Goal: Task Accomplishment & Management: Use online tool/utility

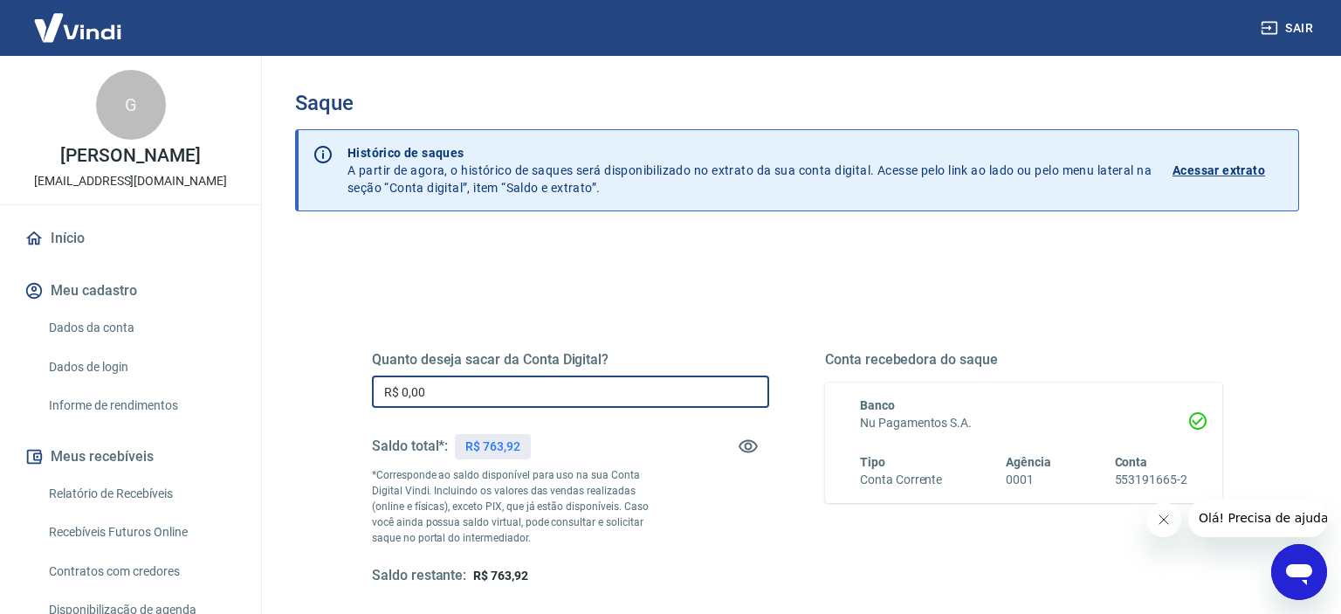
click at [401, 394] on input "R$ 0,00" at bounding box center [570, 391] width 397 height 32
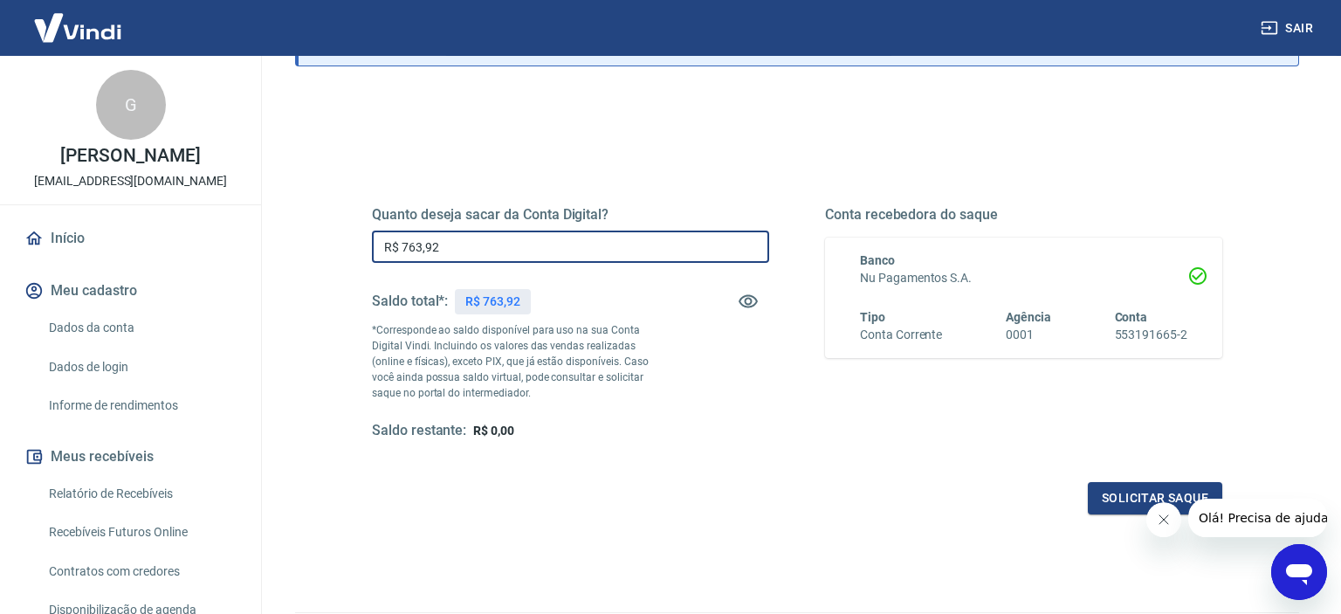
scroll to position [184, 0]
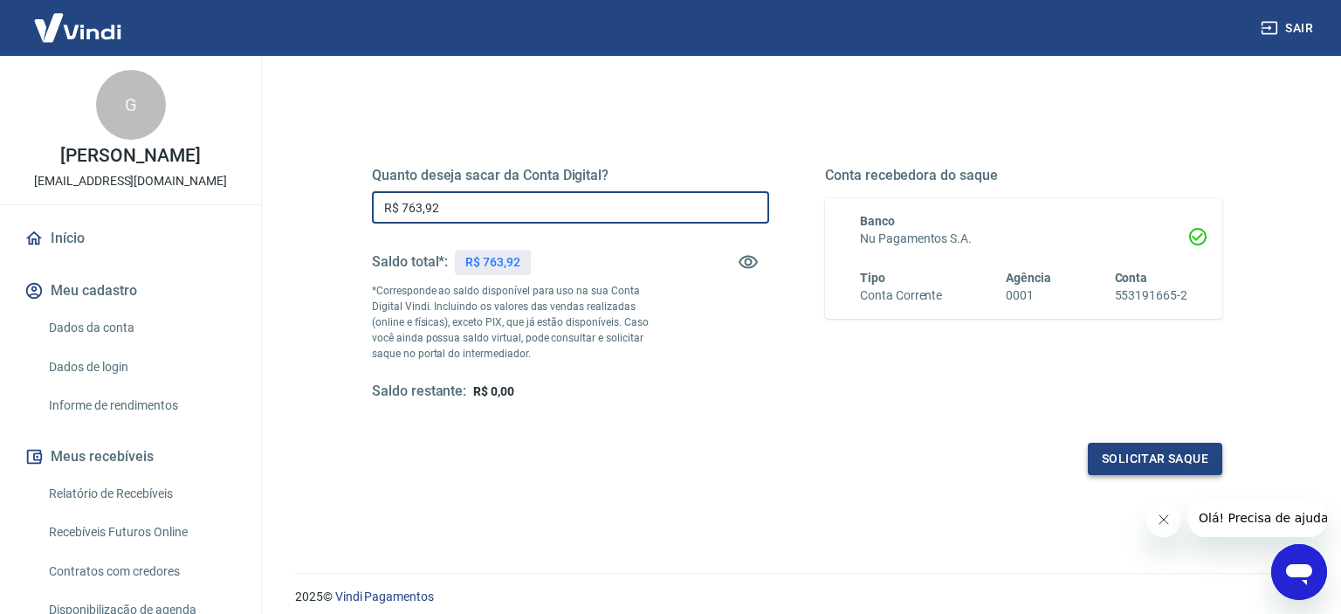
type input "R$ 763,92"
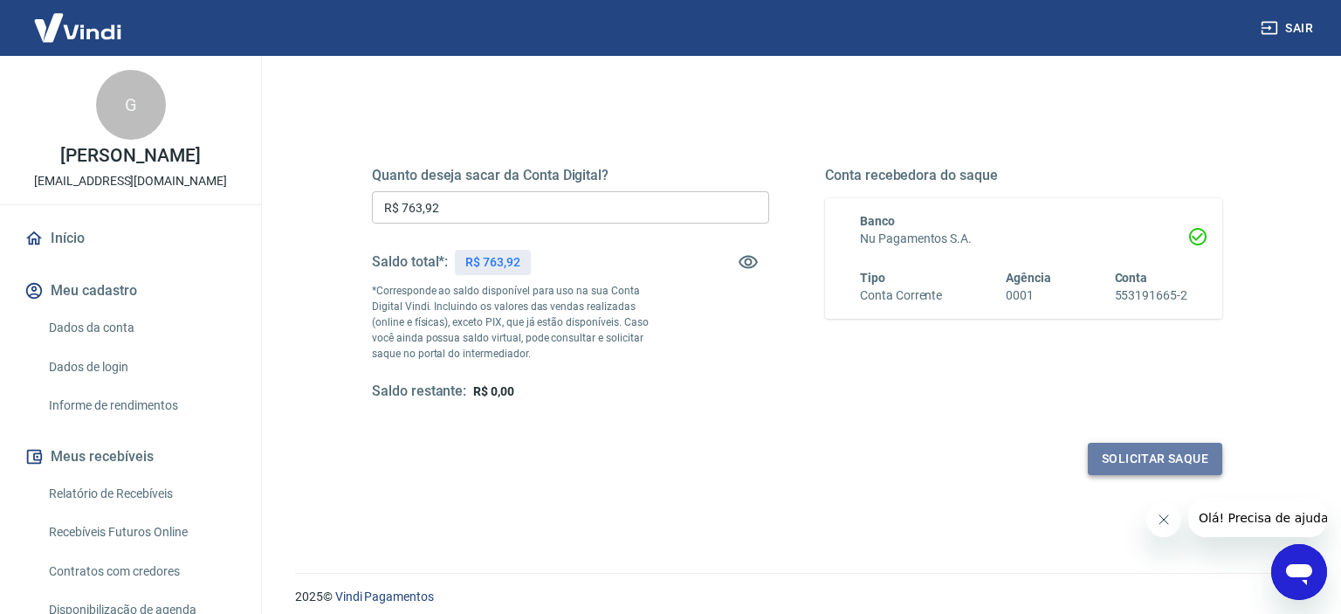
click at [1154, 453] on button "Solicitar saque" at bounding box center [1154, 458] width 134 height 32
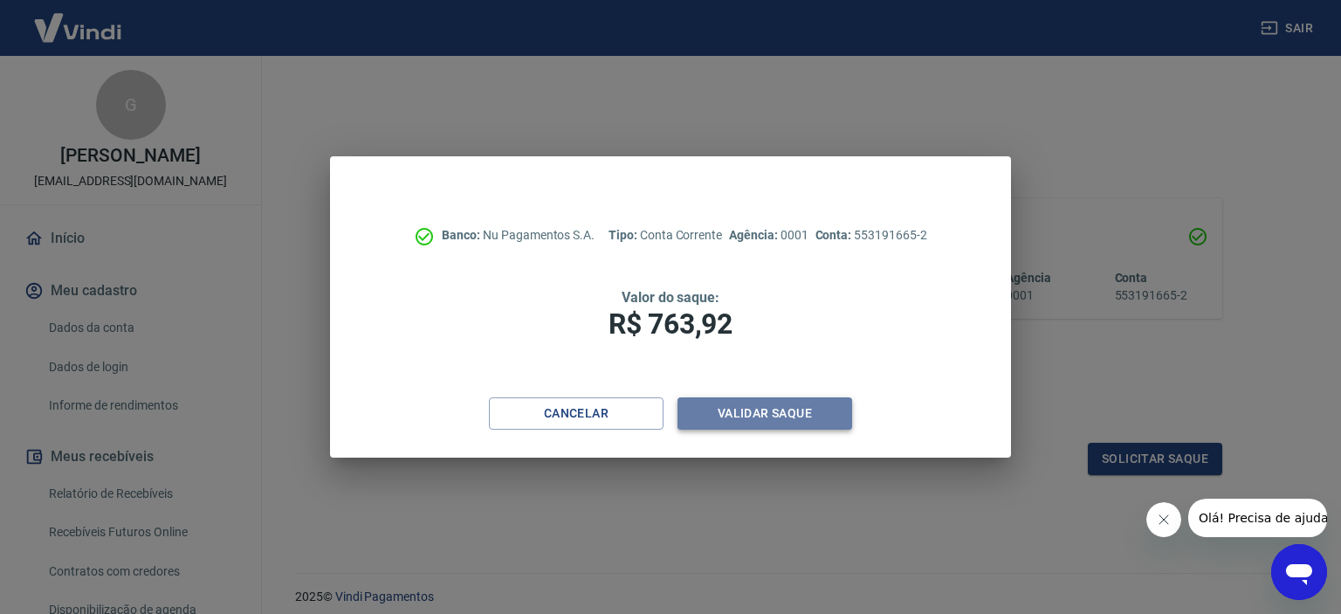
click at [724, 409] on button "Validar saque" at bounding box center [764, 413] width 175 height 32
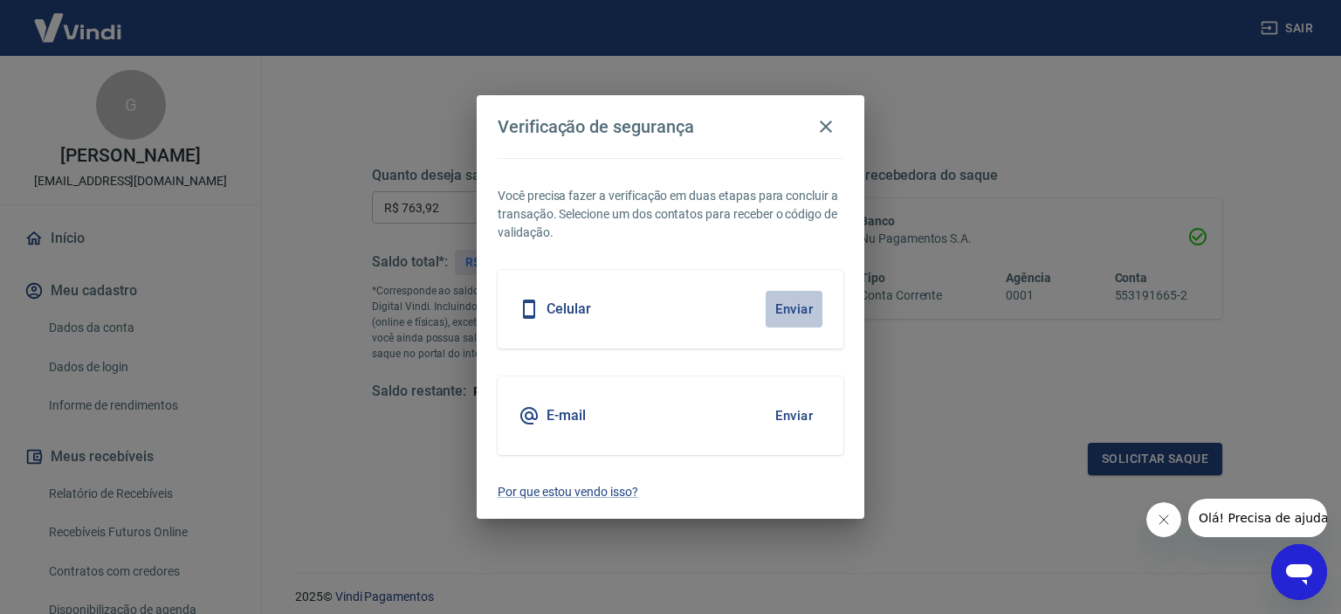
click at [790, 305] on button "Enviar" at bounding box center [793, 309] width 57 height 37
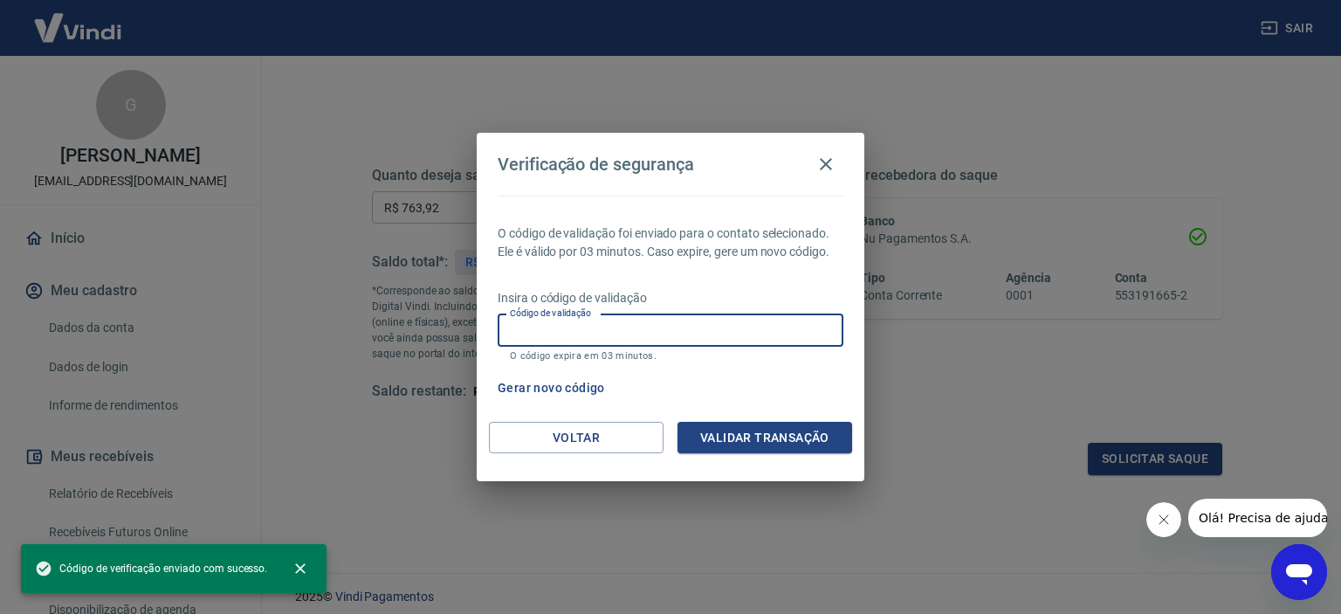
click at [541, 337] on input "Código de validação" at bounding box center [670, 330] width 346 height 32
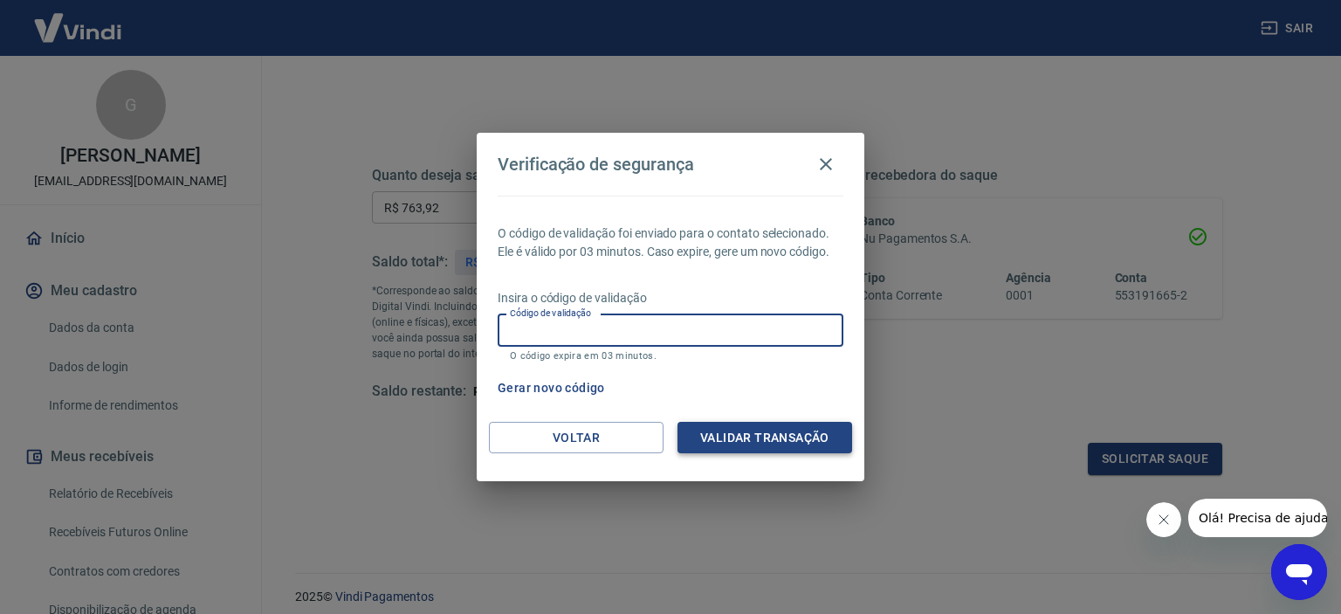
click at [776, 442] on button "Validar transação" at bounding box center [764, 438] width 175 height 32
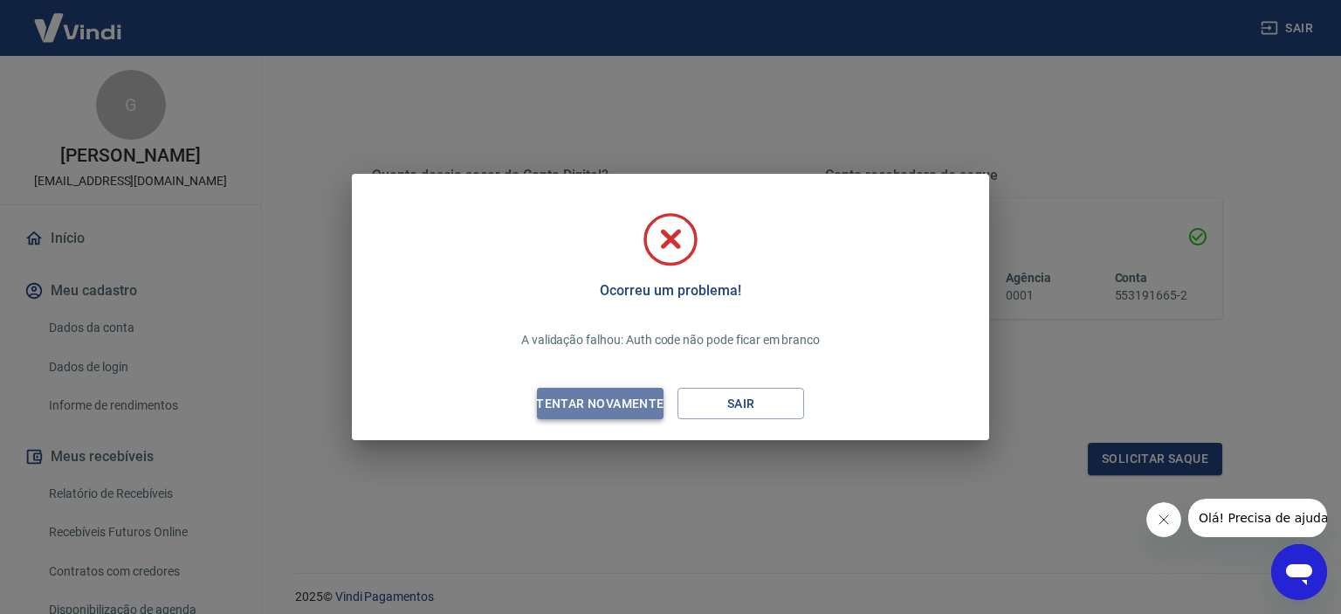
click at [576, 405] on div "Tentar novamente" at bounding box center [599, 404] width 169 height 22
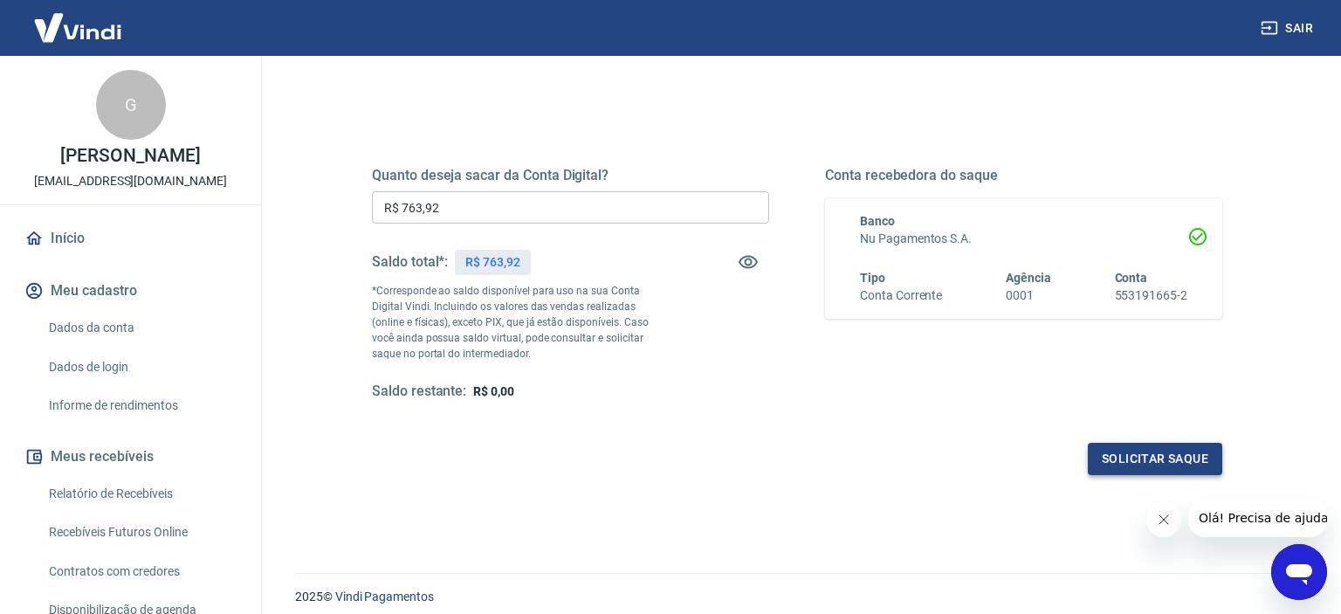
click at [1142, 460] on button "Solicitar saque" at bounding box center [1154, 458] width 134 height 32
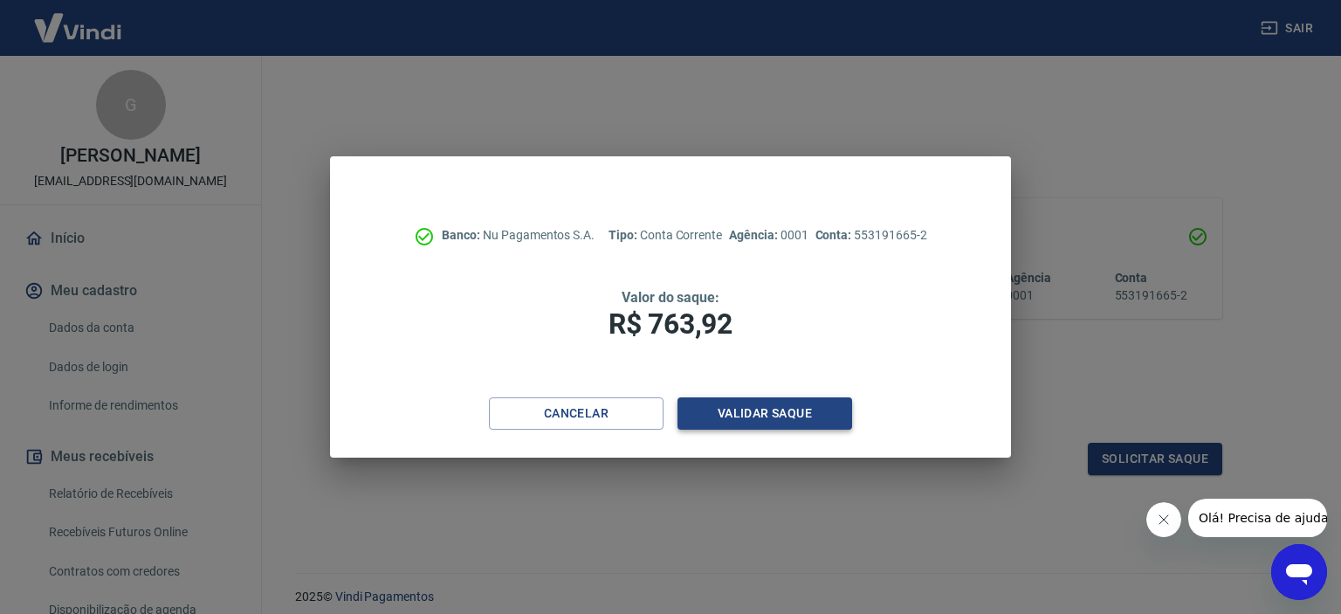
click at [756, 417] on button "Validar saque" at bounding box center [764, 413] width 175 height 32
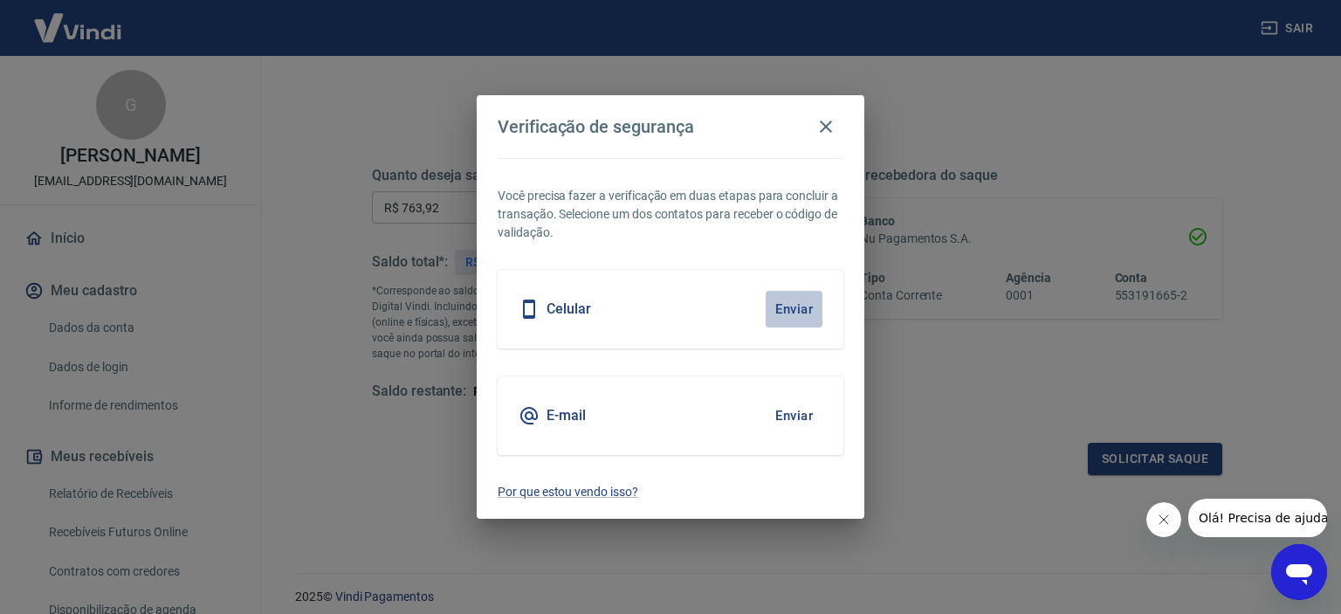
click at [794, 302] on button "Enviar" at bounding box center [793, 309] width 57 height 37
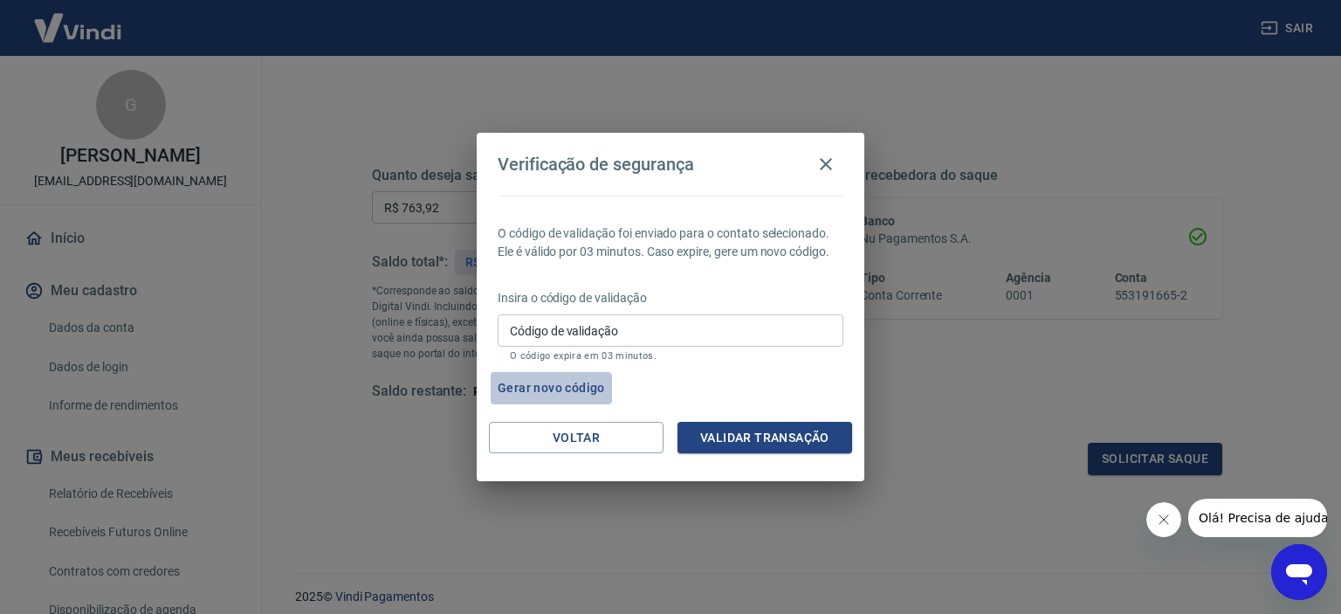
click at [526, 388] on button "Gerar novo código" at bounding box center [550, 388] width 121 height 32
click at [526, 389] on button "Gerar novo código" at bounding box center [550, 388] width 121 height 32
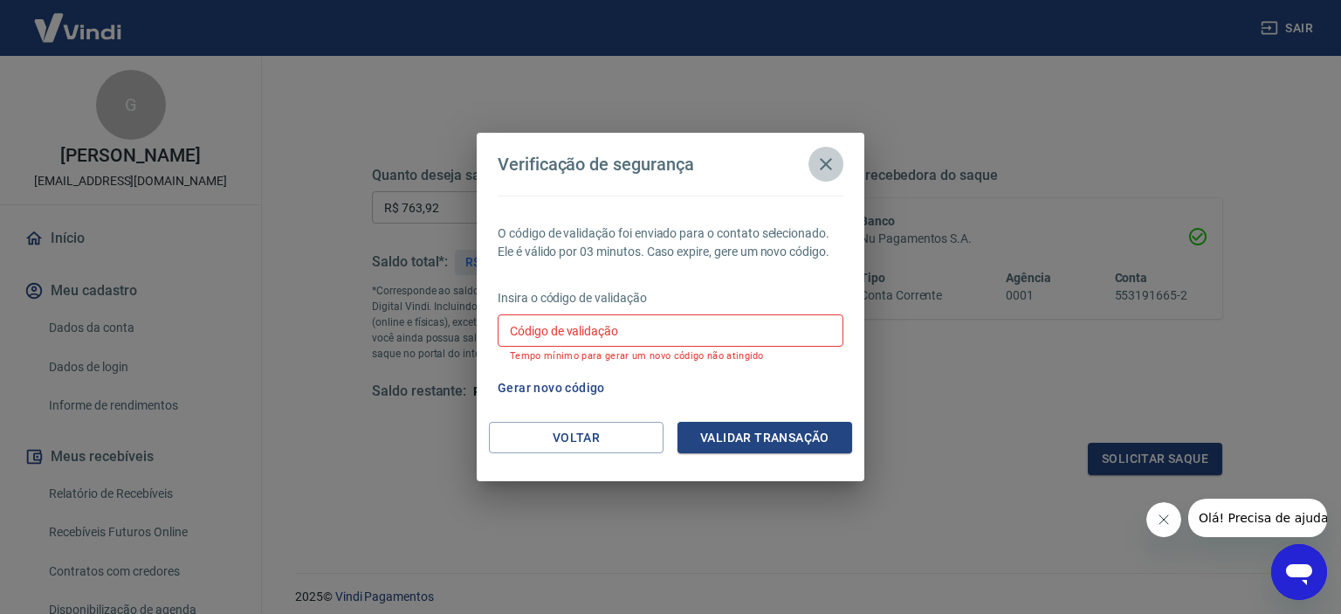
click at [819, 161] on icon "button" at bounding box center [825, 164] width 21 height 21
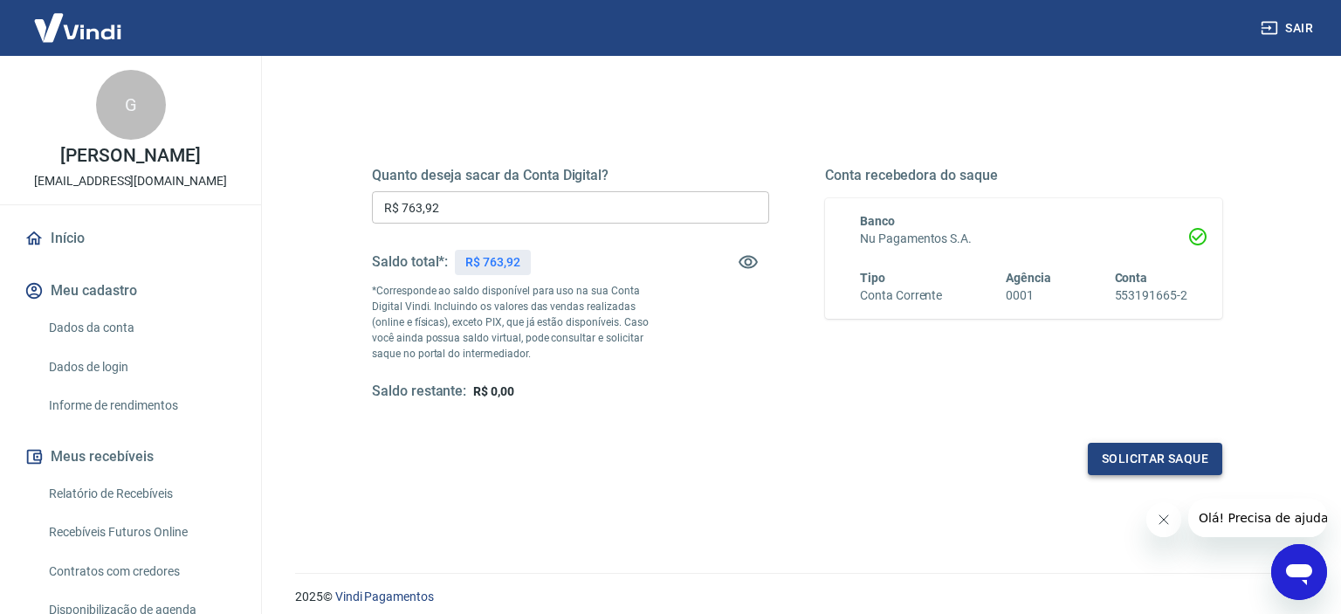
click at [1130, 464] on button "Solicitar saque" at bounding box center [1154, 458] width 134 height 32
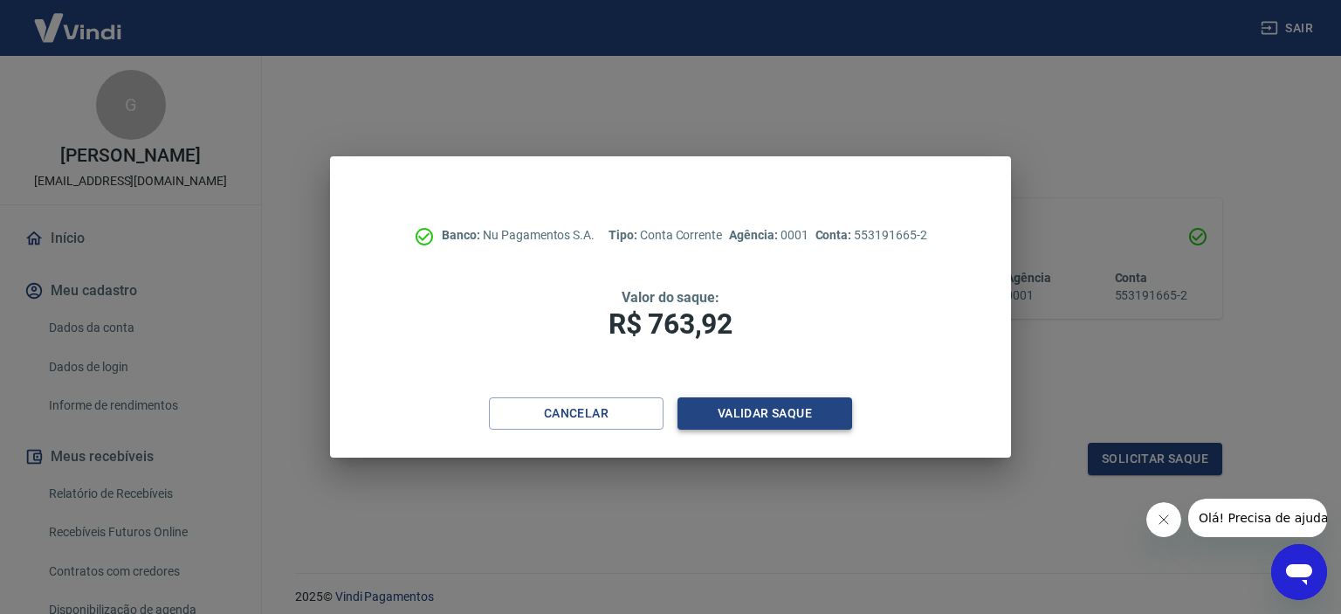
click at [772, 411] on button "Validar saque" at bounding box center [764, 413] width 175 height 32
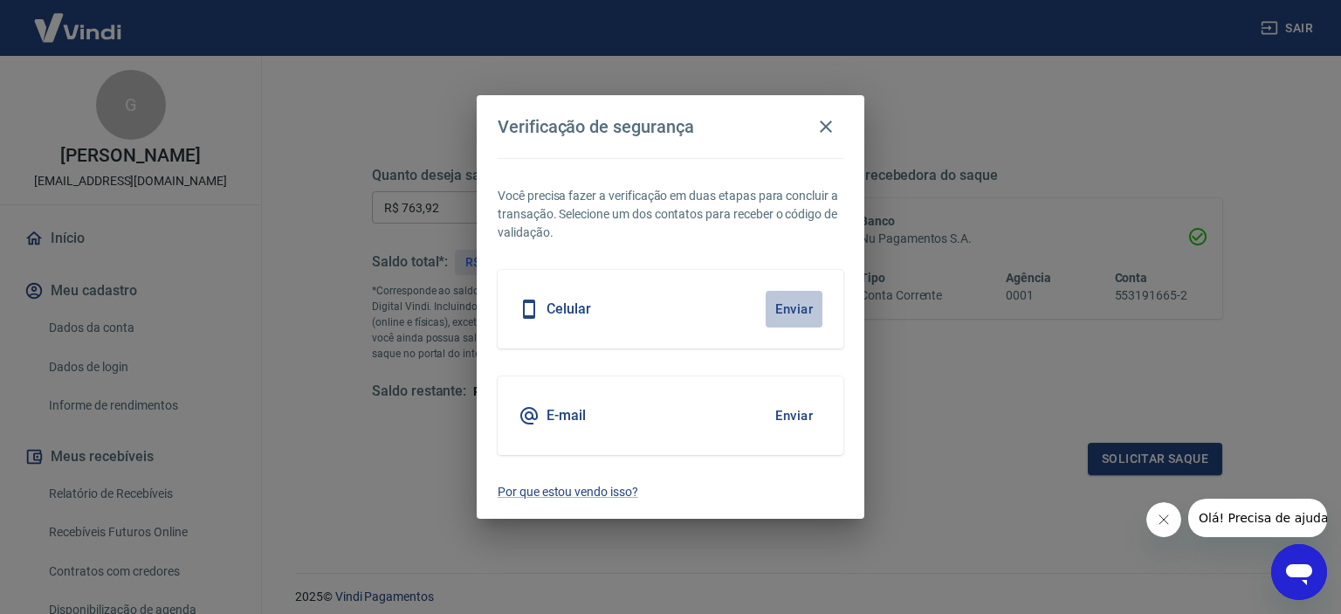
click at [784, 306] on button "Enviar" at bounding box center [793, 309] width 57 height 37
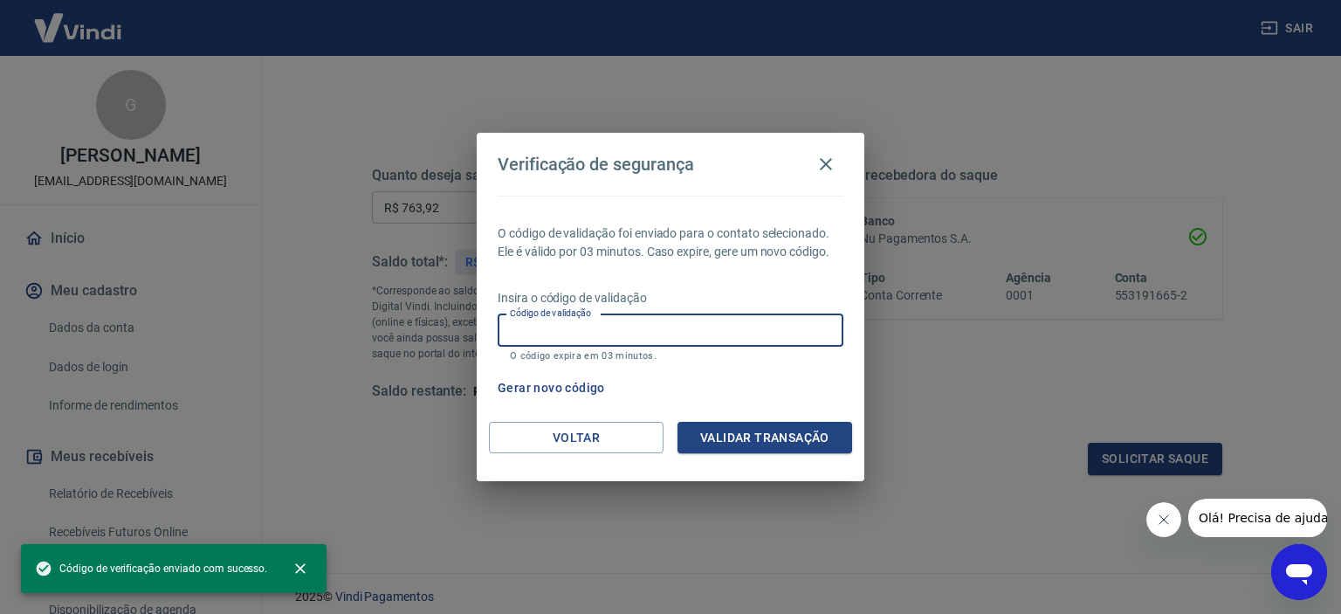
click at [663, 326] on input "Código de validação" at bounding box center [670, 330] width 346 height 32
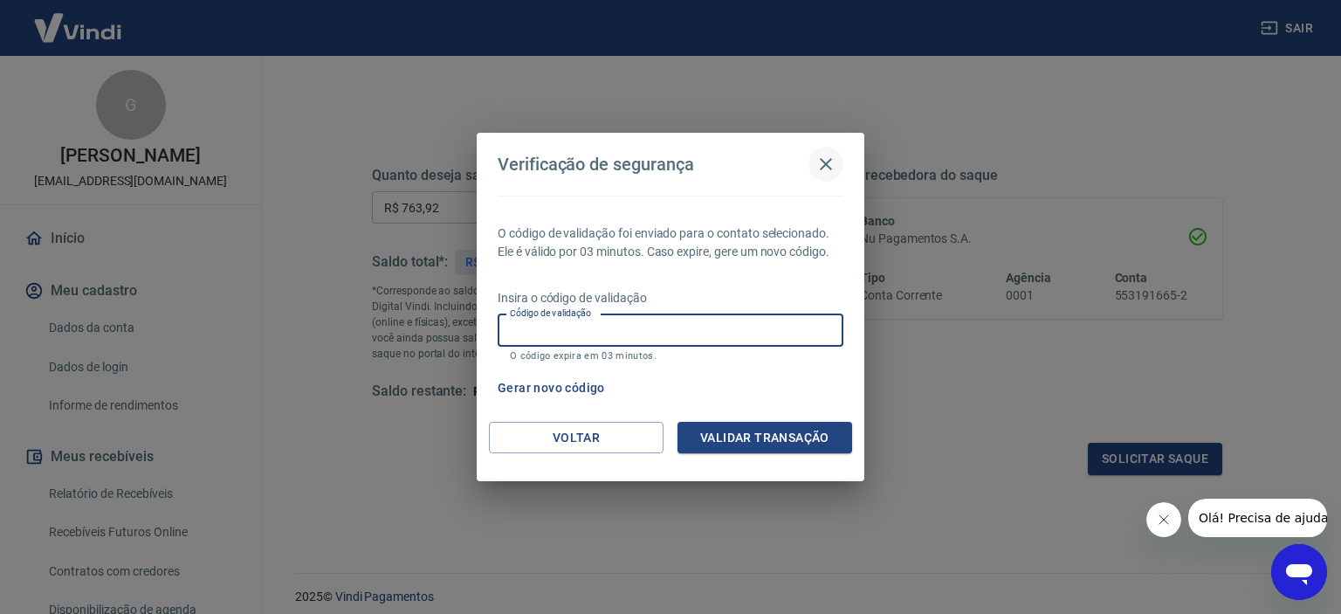
click at [824, 167] on icon "button" at bounding box center [826, 164] width 12 height 12
